Goal: Task Accomplishment & Management: Manage account settings

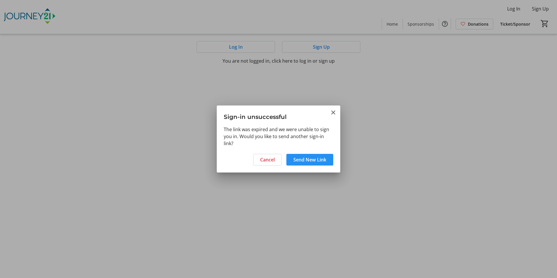
click at [311, 160] on span "Send New Link" at bounding box center [309, 159] width 33 height 7
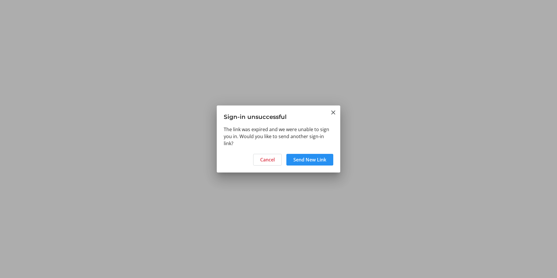
click at [295, 159] on span "Send New Link" at bounding box center [309, 159] width 33 height 7
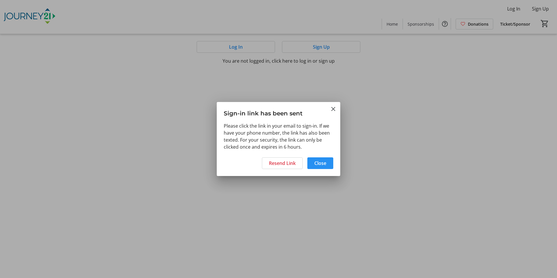
click at [320, 160] on span "Close" at bounding box center [320, 163] width 12 height 7
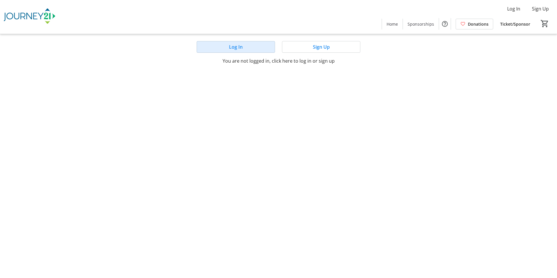
click at [243, 47] on span at bounding box center [236, 47] width 78 height 14
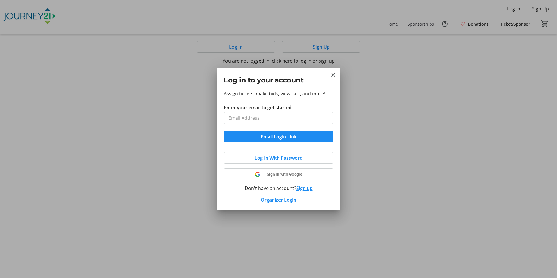
click at [252, 116] on input "Enter your email to get started" at bounding box center [279, 118] width 110 height 12
type input "sdgarm@gmail.com"
click at [306, 188] on button "Sign up" at bounding box center [304, 188] width 16 height 7
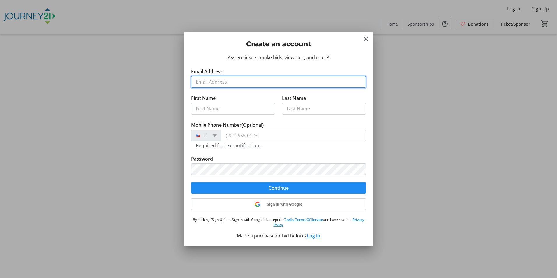
click at [235, 82] on input "Email Address" at bounding box center [278, 82] width 175 height 12
type input "sdgarm@gmail.com"
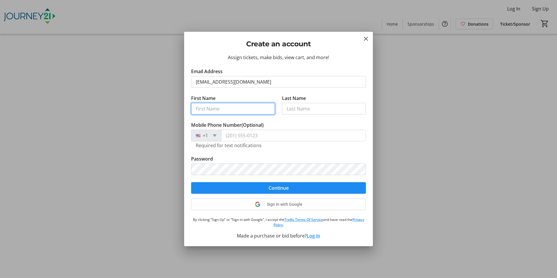
type input "Sue"
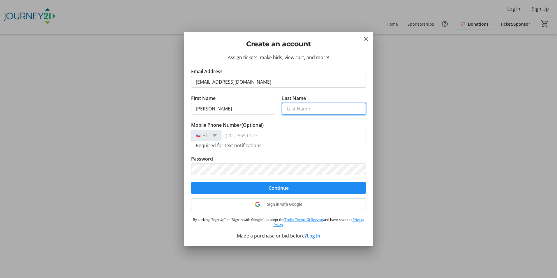
type input "Garman"
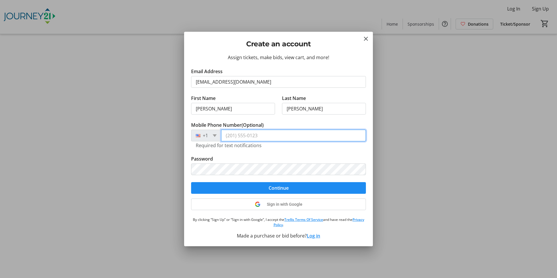
type input "(262) 707-5322"
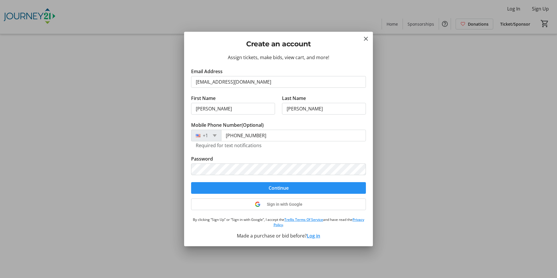
click at [281, 188] on span "Continue" at bounding box center [279, 187] width 20 height 7
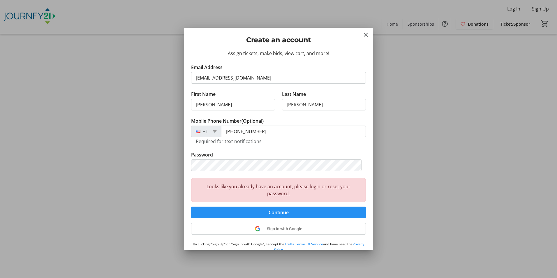
click at [277, 212] on span "Continue" at bounding box center [279, 212] width 20 height 7
click at [275, 193] on div "Looks like you already have an account, please login or reset your password." at bounding box center [278, 190] width 175 height 24
click at [250, 190] on div "Looks like you already have an account, please login or reset your password." at bounding box center [278, 190] width 175 height 24
drag, startPoint x: 250, startPoint y: 190, endPoint x: 239, endPoint y: 183, distance: 12.8
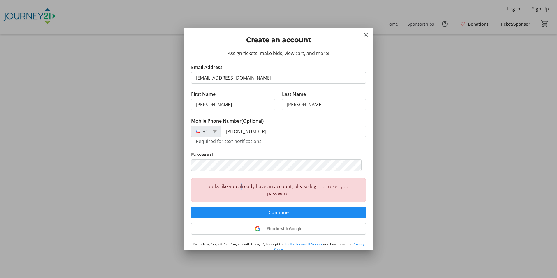
click at [239, 183] on div "Looks like you already have an account, please login or reset your password." at bounding box center [278, 190] width 175 height 24
click at [164, 163] on div "Create an account Assign tickets, make bids, view cart, and more! Email Address…" at bounding box center [278, 139] width 557 height 278
click at [191, 206] on button "Continue" at bounding box center [278, 212] width 175 height 12
click at [189, 163] on div "Assign tickets, make bids, view cart, and more! Email Address sdgarm@gmail.com …" at bounding box center [278, 150] width 189 height 200
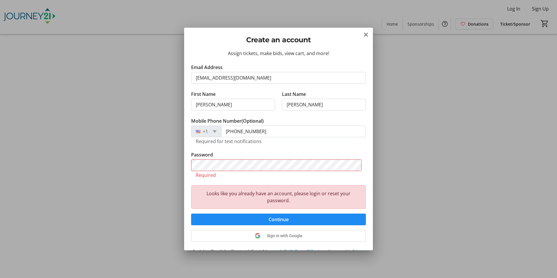
scroll to position [27, 0]
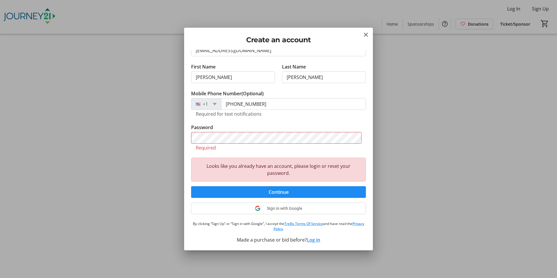
click at [310, 239] on button "Log in" at bounding box center [313, 239] width 13 height 7
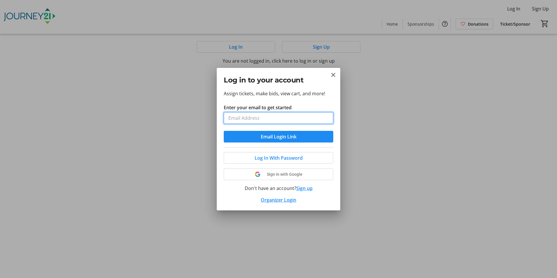
click at [253, 116] on input "Enter your email to get started" at bounding box center [279, 118] width 110 height 12
type input "sdgarm@gmail.com"
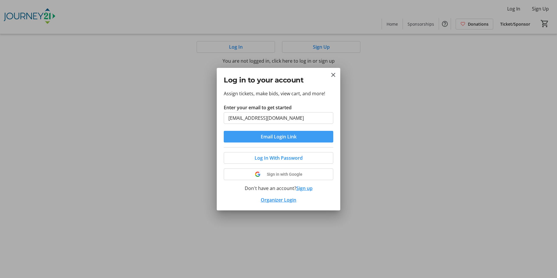
click at [278, 138] on span "Email Login Link" at bounding box center [279, 136] width 36 height 7
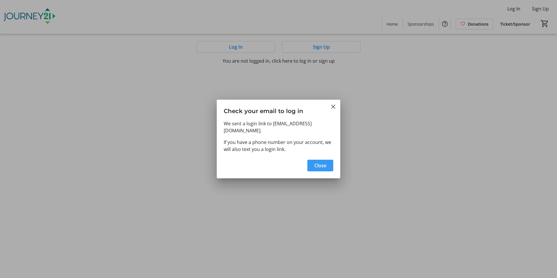
click at [325, 163] on span "Close" at bounding box center [320, 165] width 12 height 7
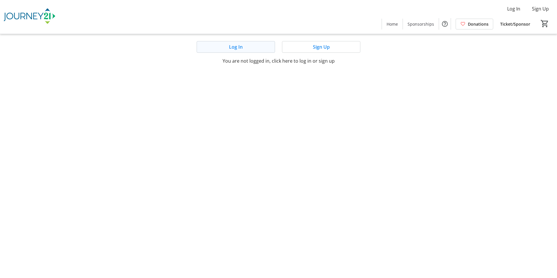
click at [234, 48] on span "Log In" at bounding box center [236, 46] width 14 height 7
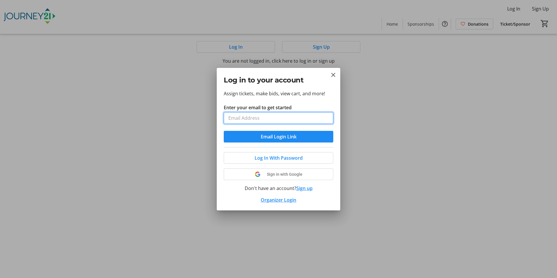
click at [245, 116] on input "Enter your email to get started" at bounding box center [279, 118] width 110 height 12
type input "sdgarm@gmail.com"
click at [274, 158] on span "Log In With Password" at bounding box center [279, 157] width 48 height 7
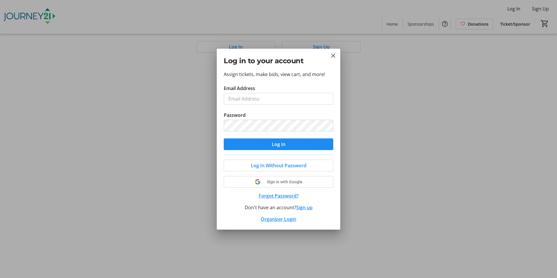
click at [283, 195] on button "Forgot Password?" at bounding box center [279, 195] width 110 height 7
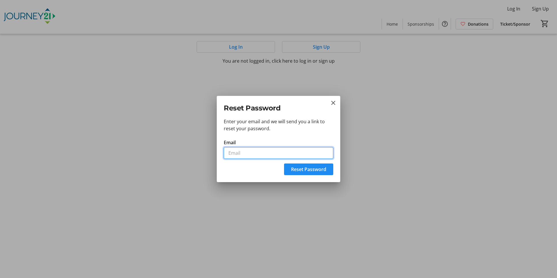
click at [255, 153] on input "Email" at bounding box center [279, 153] width 110 height 12
type input "sdgarm@gmail.com"
click at [303, 170] on span "Reset Password" at bounding box center [308, 169] width 35 height 7
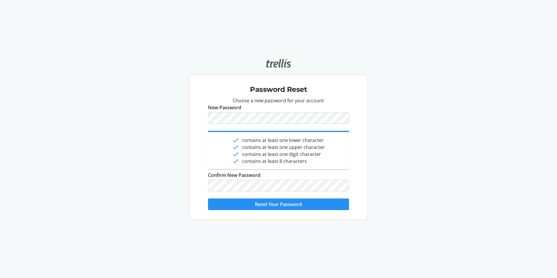
click at [287, 205] on span "Reset Your Password" at bounding box center [278, 204] width 47 height 7
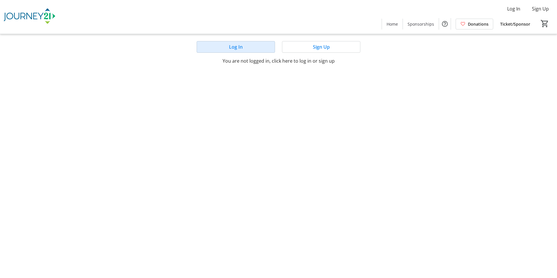
click at [229, 49] on span "Log In" at bounding box center [236, 46] width 14 height 7
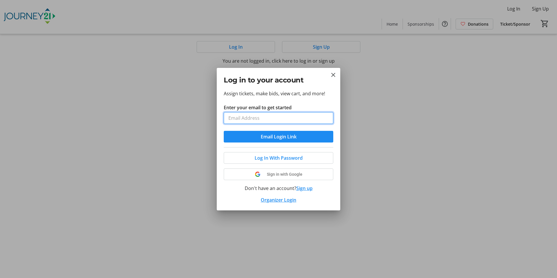
click at [247, 114] on input "Enter your email to get started" at bounding box center [279, 118] width 110 height 12
type input "[EMAIL_ADDRESS][DOMAIN_NAME]"
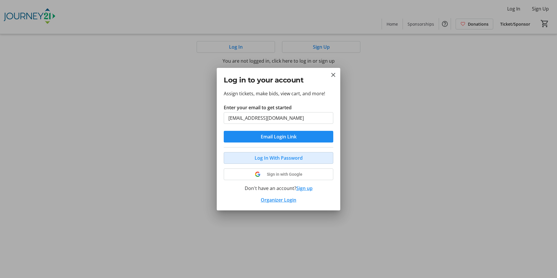
click at [264, 159] on span "Log In With Password" at bounding box center [279, 157] width 48 height 7
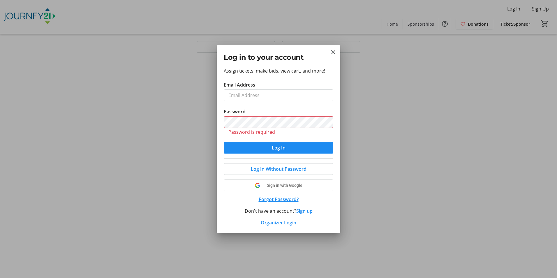
click at [296, 92] on tr-form-field "Email Address" at bounding box center [279, 94] width 110 height 27
click at [286, 92] on input "Email Address" at bounding box center [279, 95] width 110 height 12
type input "sdgarm@gmail.com"
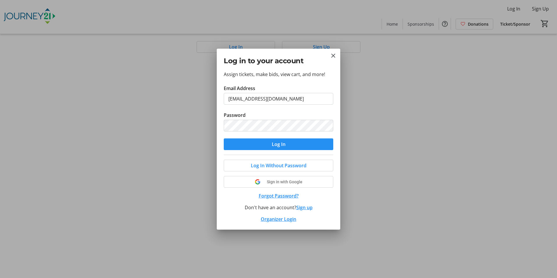
click at [274, 144] on span "Log In" at bounding box center [279, 144] width 14 height 7
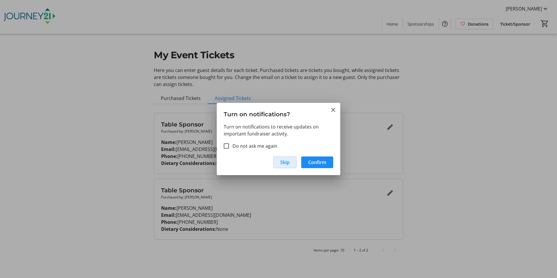
click at [284, 162] on span "Skip" at bounding box center [284, 162] width 9 height 7
